Goal: Information Seeking & Learning: Learn about a topic

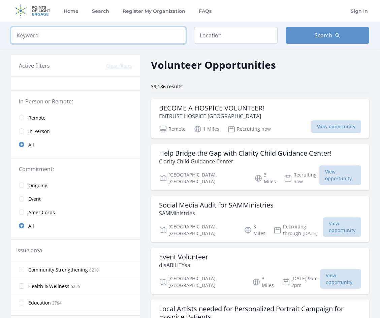
click at [82, 36] on input "search" at bounding box center [98, 35] width 175 height 17
type input "crafts"
click button "submit" at bounding box center [0, 0] width 0 height 0
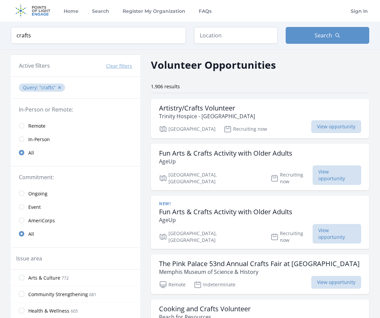
click at [36, 131] on link "Remote" at bounding box center [75, 125] width 129 height 13
click at [37, 128] on span "Remote" at bounding box center [36, 126] width 17 height 7
click at [36, 126] on span "Remote" at bounding box center [36, 126] width 17 height 7
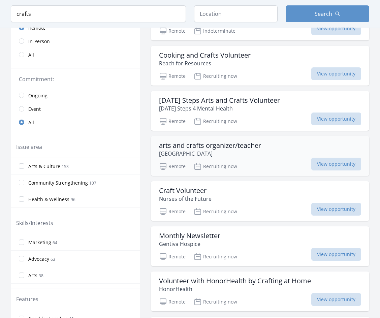
scroll to position [101, 0]
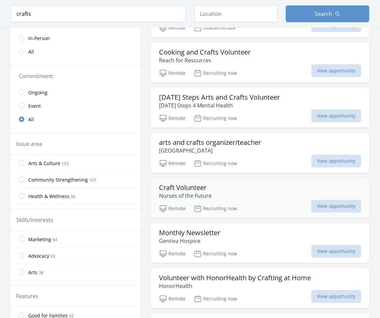
click at [232, 199] on div "Craft Volunteer Nurses of the Future" at bounding box center [260, 191] width 202 height 16
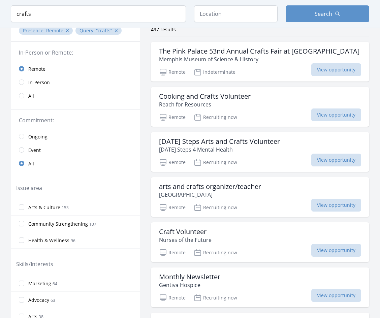
scroll to position [0, 0]
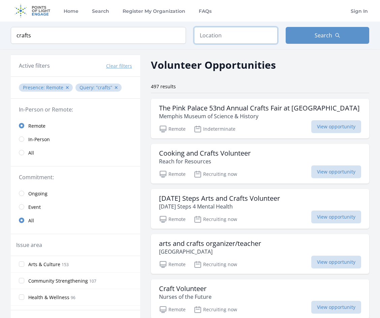
click at [252, 38] on input "text" at bounding box center [235, 35] width 83 height 17
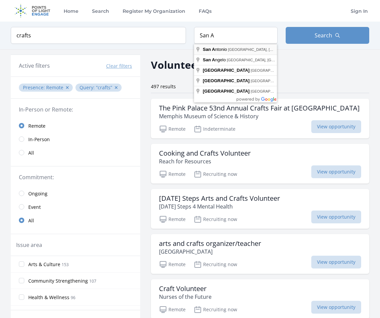
type input "San Antonio, TX, USA"
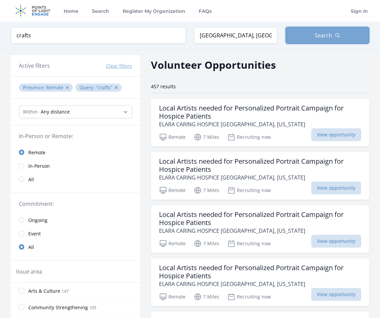
click at [339, 41] on button "Search" at bounding box center [326, 35] width 83 height 17
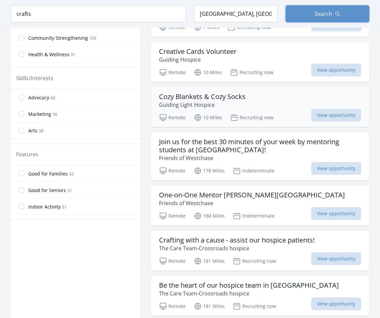
scroll to position [337, 0]
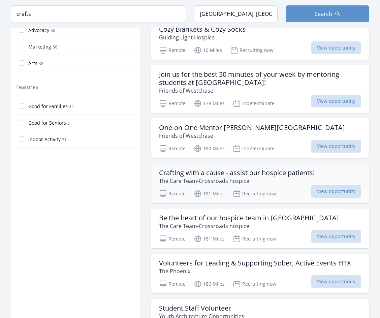
click at [282, 174] on h3 "Crafting with a cause - assist our hospice patients!" at bounding box center [236, 173] width 155 height 8
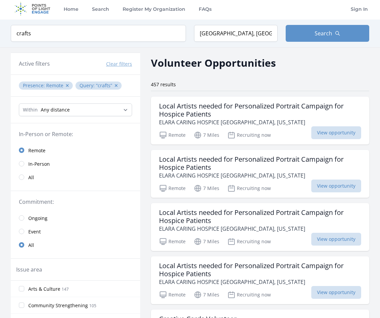
scroll to position [0, 0]
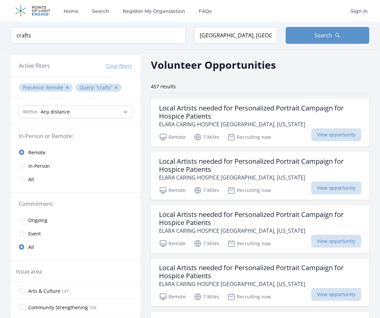
click at [51, 105] on div "Within Any distance , 5 Miles , 20 Miles , 50 Miles , 100 Miles" at bounding box center [75, 112] width 129 height 27
click at [53, 110] on select "Any distance , 5 Miles , 20 Miles , 50 Miles , 100 Miles" at bounding box center [75, 111] width 113 height 13
select select "32186"
click at [19, 105] on select "Any distance , 5 Miles , 20 Miles , 50 Miles , 100 Miles" at bounding box center [75, 111] width 113 height 13
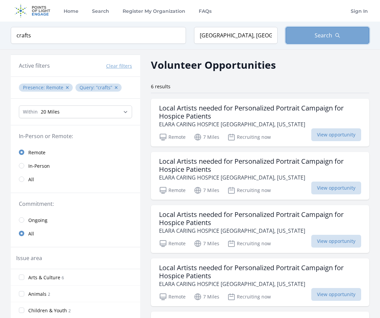
click at [334, 31] on button "Search" at bounding box center [326, 35] width 83 height 17
click at [333, 34] on button "Search" at bounding box center [326, 35] width 83 height 17
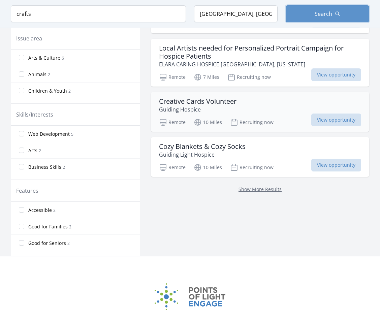
scroll to position [173, 0]
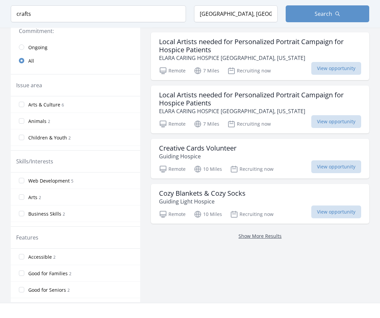
click at [265, 236] on link "Show More Results" at bounding box center [259, 236] width 43 height 6
click at [266, 235] on link "Show More Results" at bounding box center [259, 236] width 43 height 6
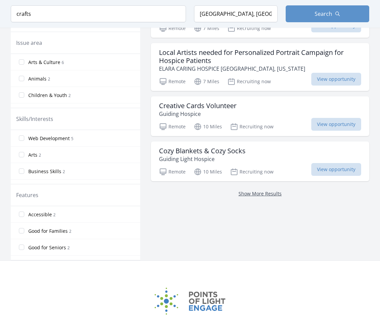
scroll to position [274, 0]
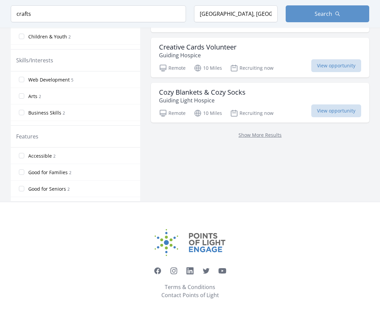
click at [37, 97] on span "Arts 2" at bounding box center [34, 96] width 13 height 8
click at [24, 97] on input "Arts 2" at bounding box center [21, 95] width 5 height 5
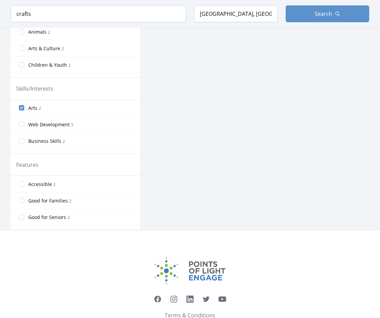
scroll to position [206, 0]
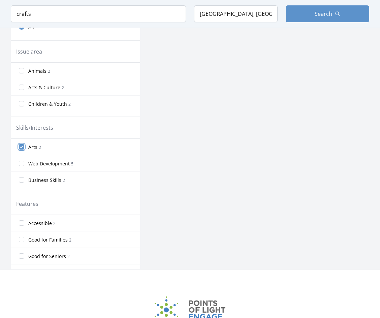
click at [21, 145] on input "Arts 2" at bounding box center [21, 146] width 5 height 5
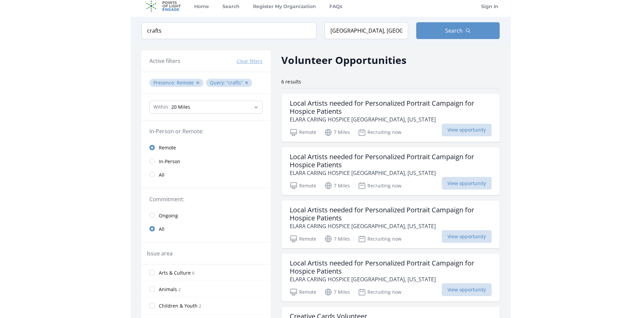
scroll to position [4, 0]
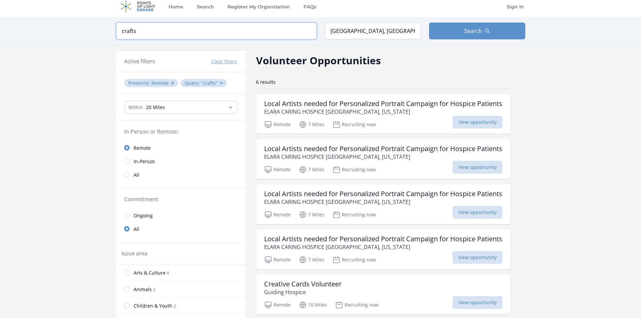
drag, startPoint x: 169, startPoint y: 31, endPoint x: 8, endPoint y: 31, distance: 160.5
click at [8, 31] on div "Keyword crafts Location San Antonio, TX, USA Search" at bounding box center [320, 31] width 641 height 28
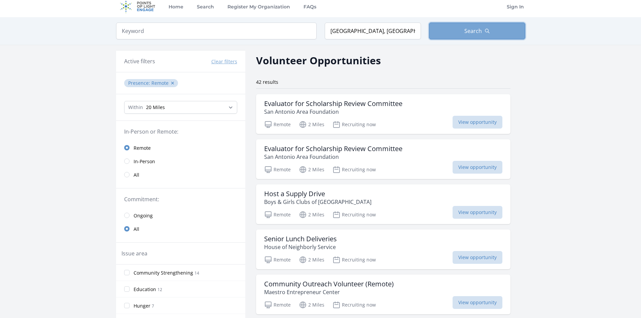
click at [379, 26] on button "Search" at bounding box center [477, 31] width 96 height 17
click at [345, 104] on h3 "Evaluator for Scholarship Review Committee" at bounding box center [333, 104] width 138 height 8
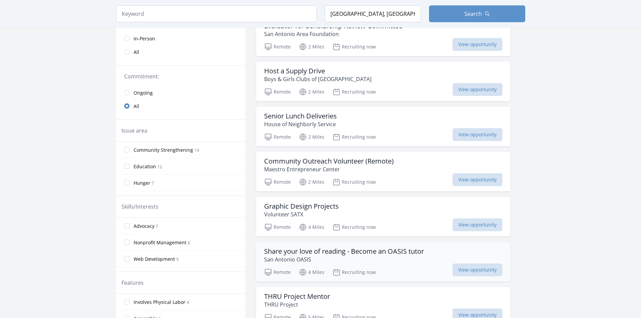
scroll to position [139, 0]
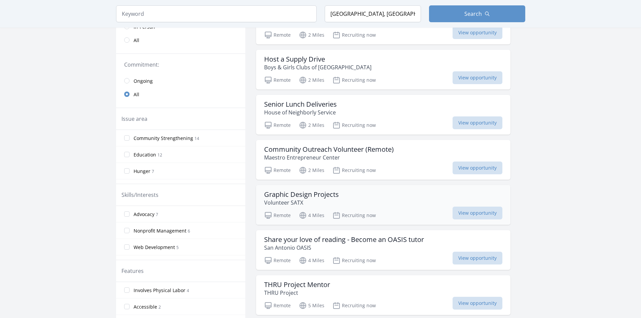
click at [347, 203] on div "Graphic Design Projects Volunteer SATX" at bounding box center [383, 198] width 238 height 16
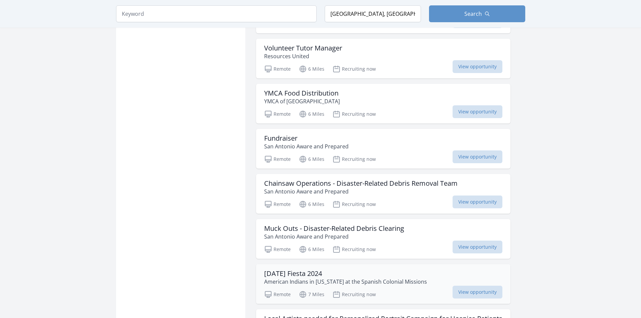
scroll to position [576, 0]
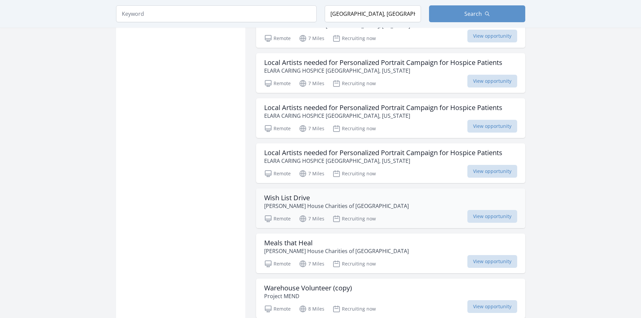
scroll to position [846, 0]
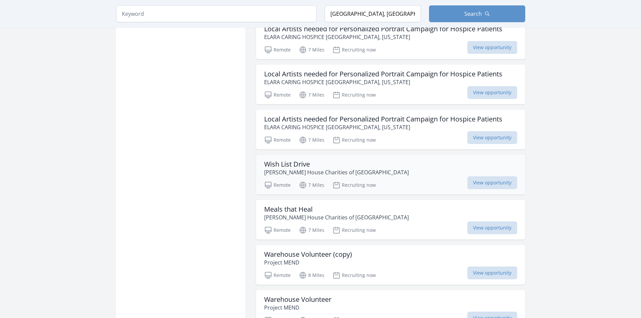
click at [335, 167] on h3 "Wish List Drive" at bounding box center [336, 164] width 145 height 8
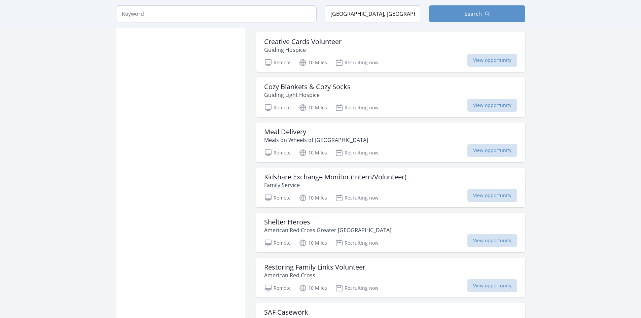
scroll to position [1519, 0]
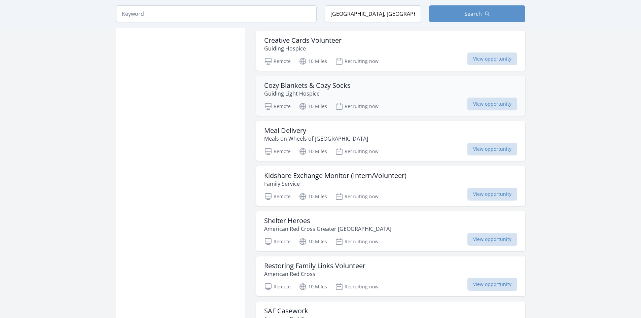
click at [299, 85] on h3 "Cozy Blankets & Cozy Socks" at bounding box center [307, 85] width 86 height 8
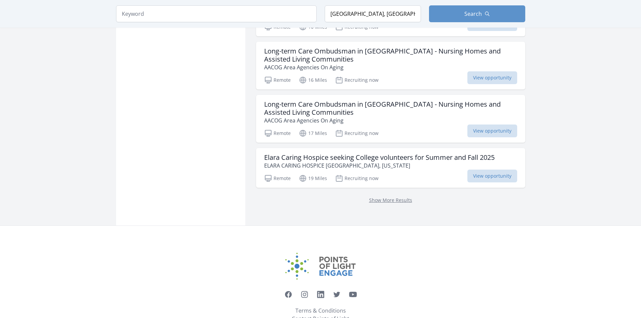
scroll to position [1847, 0]
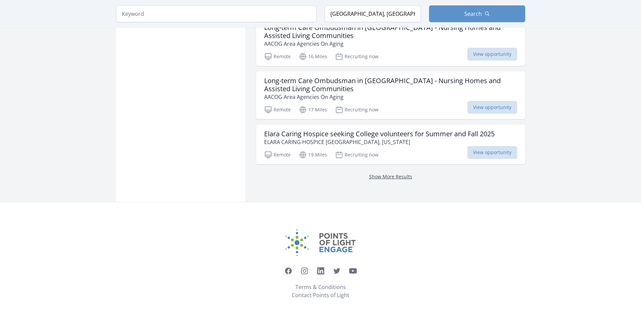
click at [379, 179] on link "Show More Results" at bounding box center [390, 176] width 43 height 6
click at [379, 175] on link "Show More Results" at bounding box center [390, 176] width 43 height 6
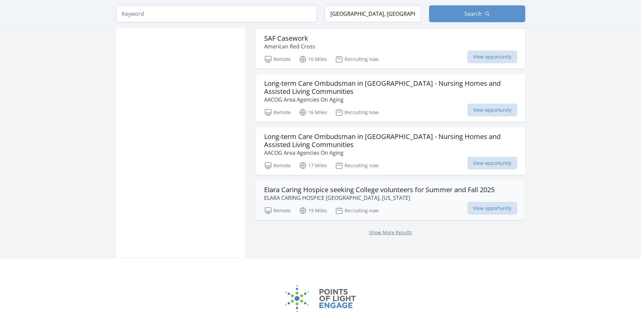
scroll to position [1780, 0]
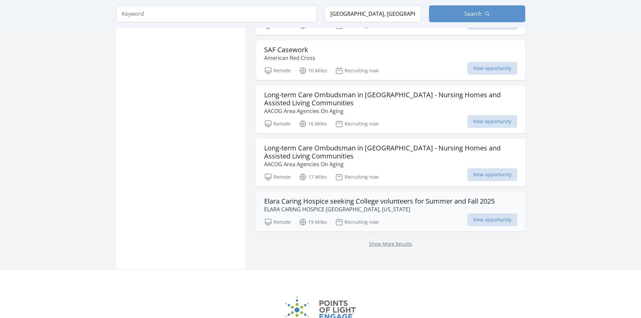
click at [379, 205] on h3 "Elara Caring Hospice seeking College volunteers for Summer and Fall 2025" at bounding box center [379, 201] width 231 height 8
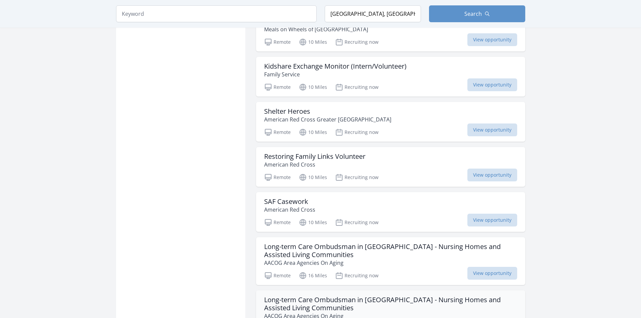
scroll to position [1612, 0]
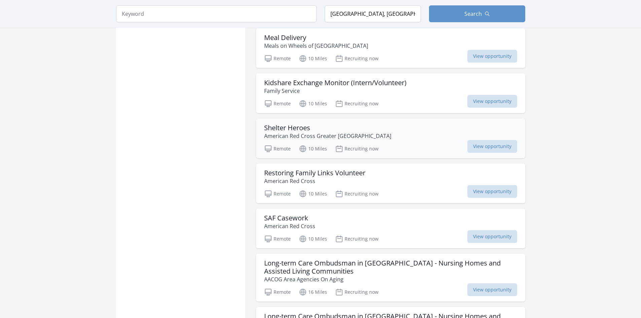
click at [278, 132] on h3 "Shelter Heroes" at bounding box center [327, 128] width 127 height 8
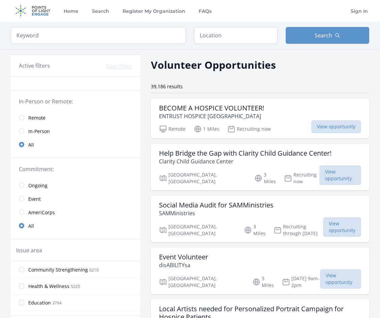
click at [21, 114] on link "Remote" at bounding box center [75, 117] width 129 height 13
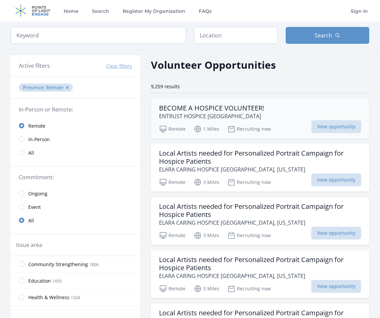
click at [235, 118] on p "ENTRUST HOSPICE SAN ANTONIO" at bounding box center [211, 116] width 105 height 8
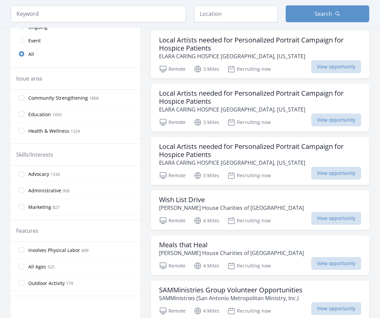
scroll to position [168, 0]
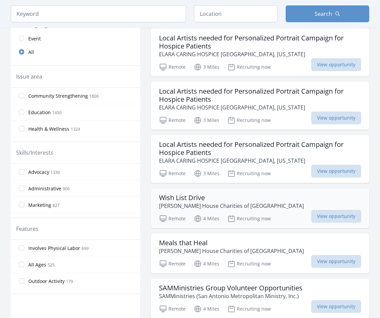
click at [201, 199] on h3 "Wish List Drive" at bounding box center [231, 198] width 145 height 8
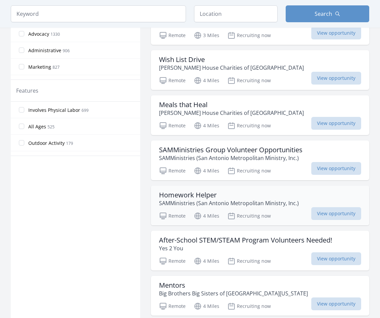
scroll to position [337, 0]
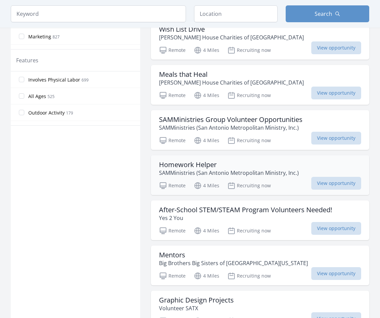
click at [207, 171] on p "SAMMinistries (San Antonio Metropolitan Ministry, Inc.)" at bounding box center [229, 173] width 140 height 8
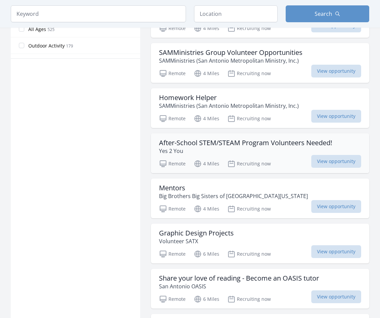
scroll to position [404, 0]
click at [219, 240] on p "Volunteer SATX" at bounding box center [196, 241] width 75 height 8
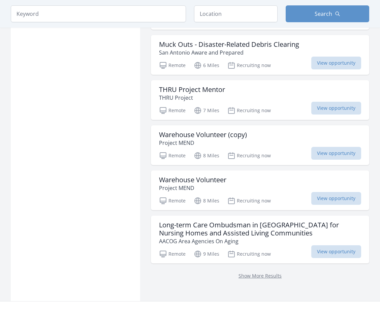
scroll to position [774, 0]
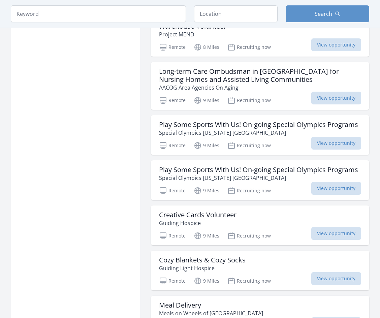
scroll to position [942, 0]
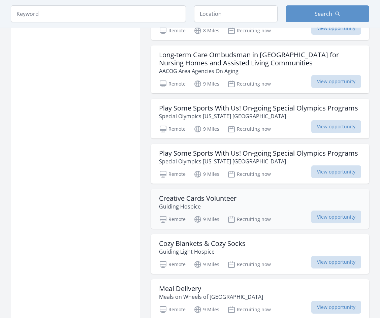
click at [193, 201] on h3 "Creative Cards Volunteer" at bounding box center [197, 198] width 77 height 8
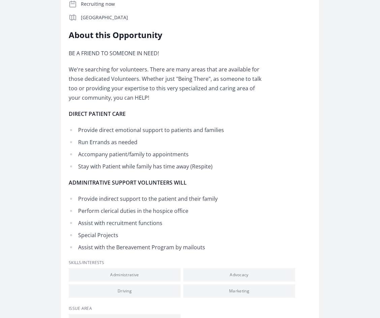
scroll to position [236, 0]
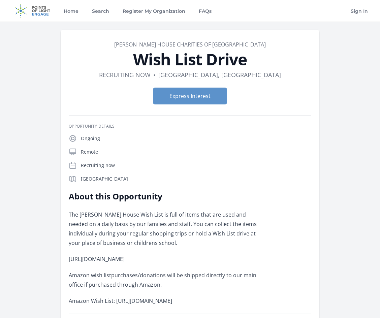
scroll to position [67, 0]
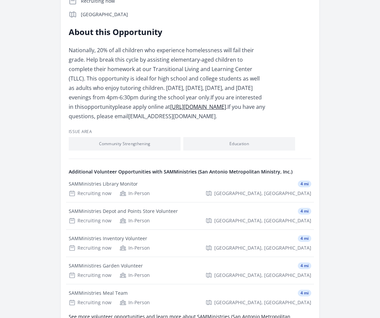
scroll to position [202, 0]
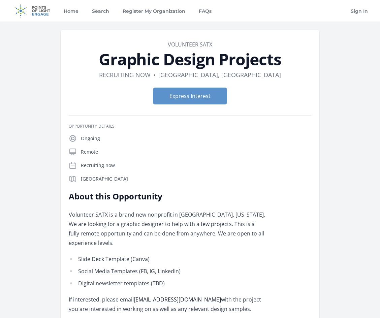
click at [219, 234] on p "Volunteer SATX is a brand new nonprofit in [GEOGRAPHIC_DATA], [US_STATE]. We ar…" at bounding box center [167, 229] width 197 height 38
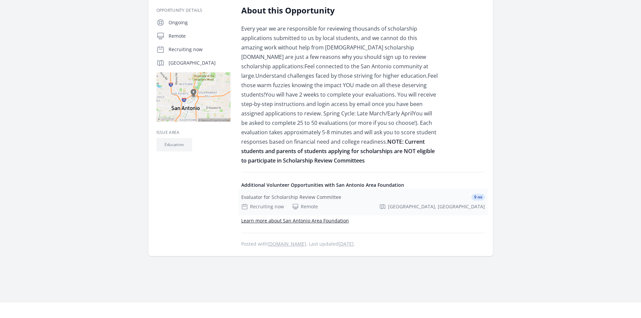
scroll to position [101, 0]
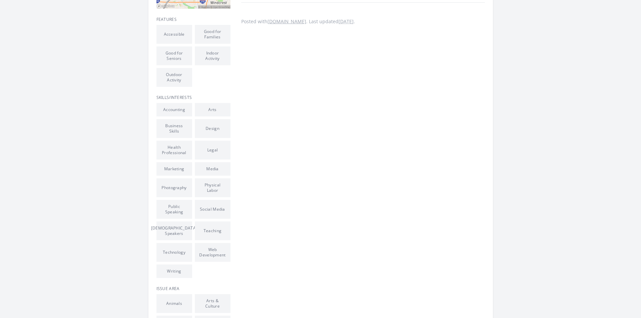
scroll to position [269, 0]
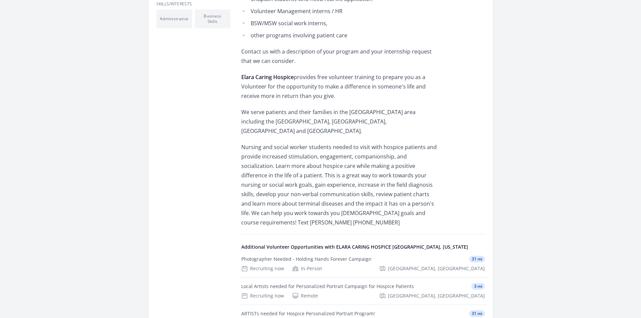
scroll to position [337, 0]
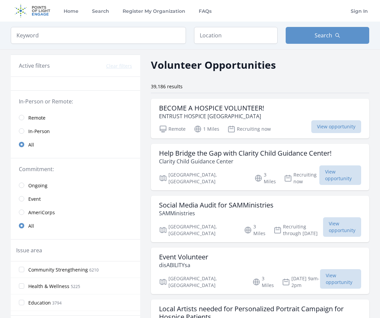
click at [30, 120] on span "Remote" at bounding box center [36, 117] width 17 height 7
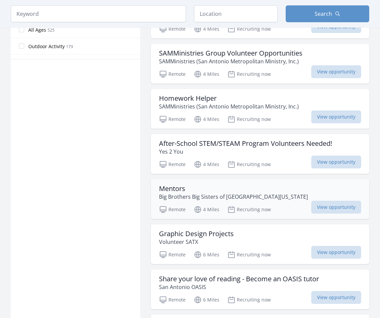
scroll to position [404, 0]
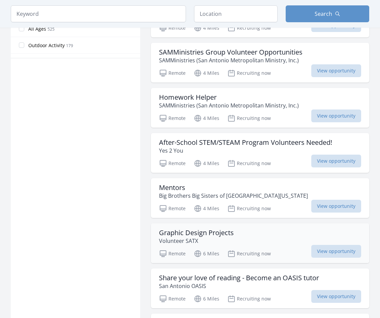
click at [214, 229] on h3 "Graphic Design Projects" at bounding box center [196, 233] width 75 height 8
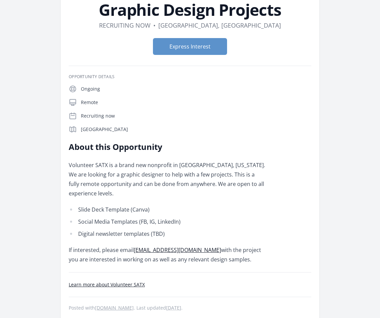
scroll to position [34, 0]
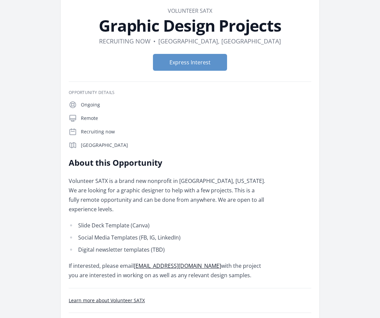
click at [161, 266] on link "[EMAIL_ADDRESS][DOMAIN_NAME]" at bounding box center [177, 265] width 87 height 7
click at [273, 197] on div "About this Opportunity Volunteer SATX is a brand new nonprofit in [GEOGRAPHIC_D…" at bounding box center [190, 218] width 242 height 123
